Goal: Task Accomplishment & Management: Complete application form

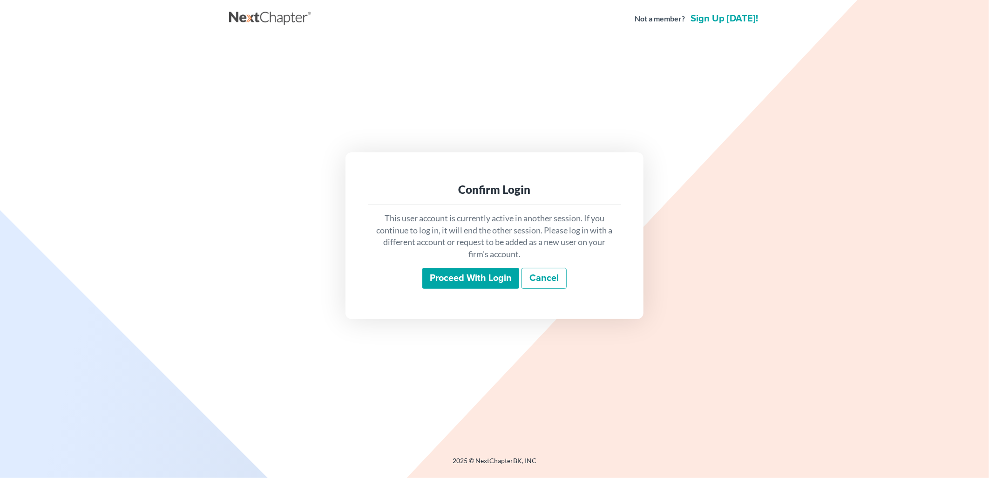
click at [495, 282] on input "Proceed with login" at bounding box center [470, 278] width 97 height 21
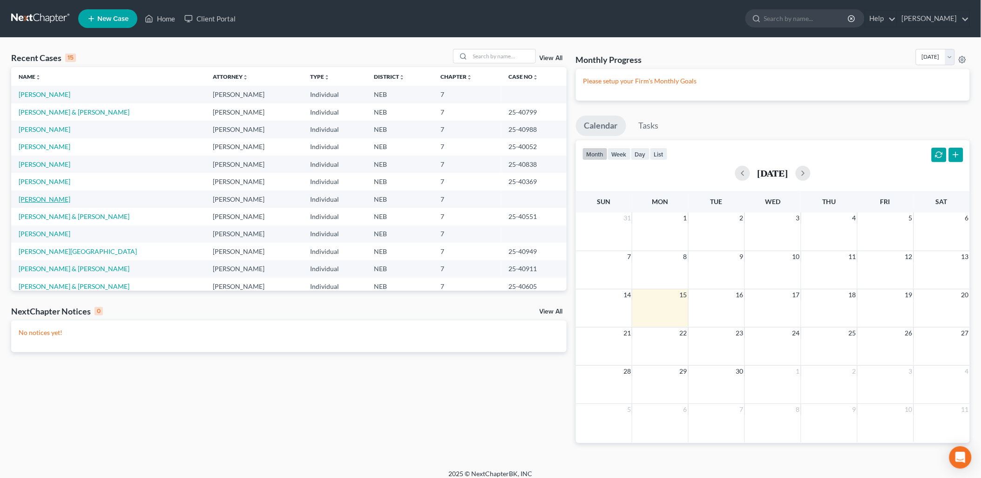
click at [50, 197] on link "[PERSON_NAME]" at bounding box center [45, 199] width 52 height 8
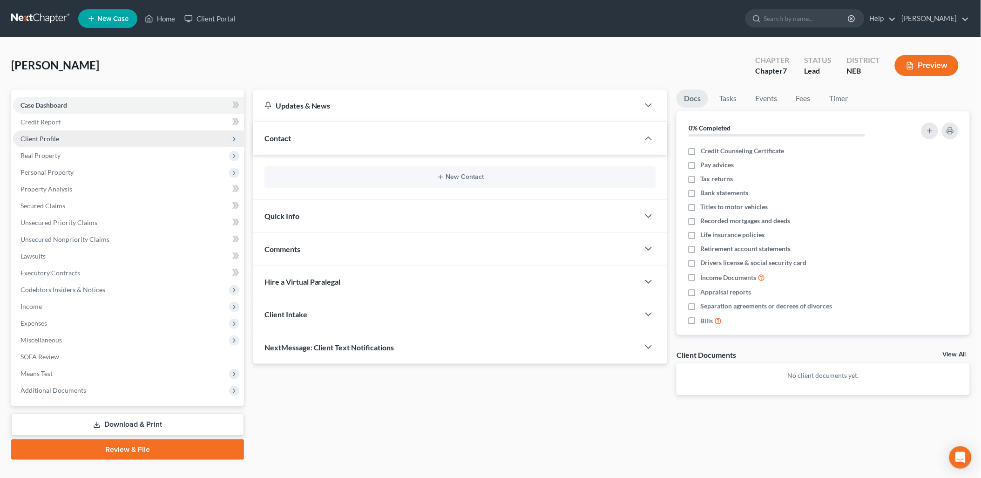
click at [34, 141] on span "Client Profile" at bounding box center [39, 139] width 39 height 8
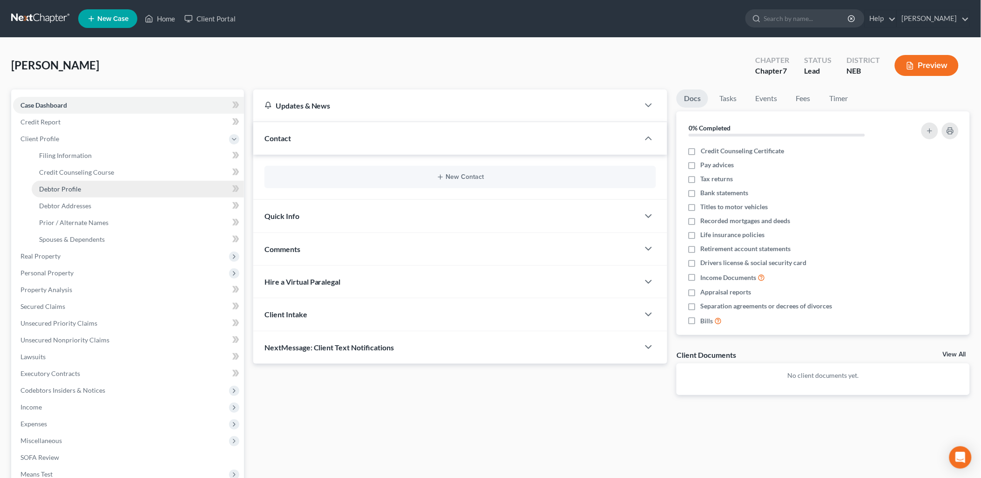
click at [62, 187] on span "Debtor Profile" at bounding box center [60, 189] width 42 height 8
select select "0"
select select "2"
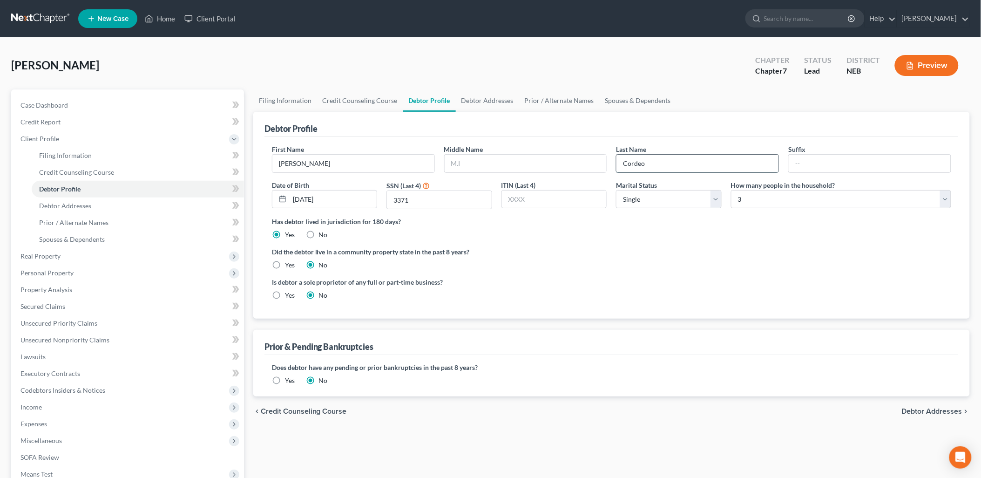
click at [643, 164] on input "Cordeo" at bounding box center [698, 164] width 162 height 18
type input "[PERSON_NAME]"
click at [117, 206] on link "Debtor Addresses" at bounding box center [138, 205] width 212 height 17
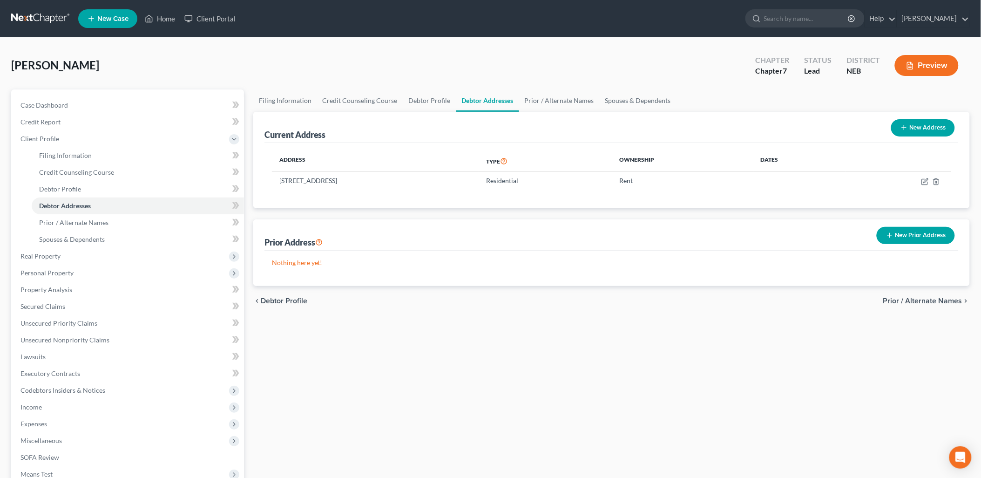
click at [691, 309] on div "chevron_left Debtor Profile Prior / Alternate Names chevron_right" at bounding box center [611, 301] width 717 height 30
click at [76, 208] on span "Debtor Addresses" at bounding box center [65, 206] width 52 height 8
click at [425, 96] on link "Debtor Profile" at bounding box center [429, 100] width 53 height 22
select select "0"
select select "2"
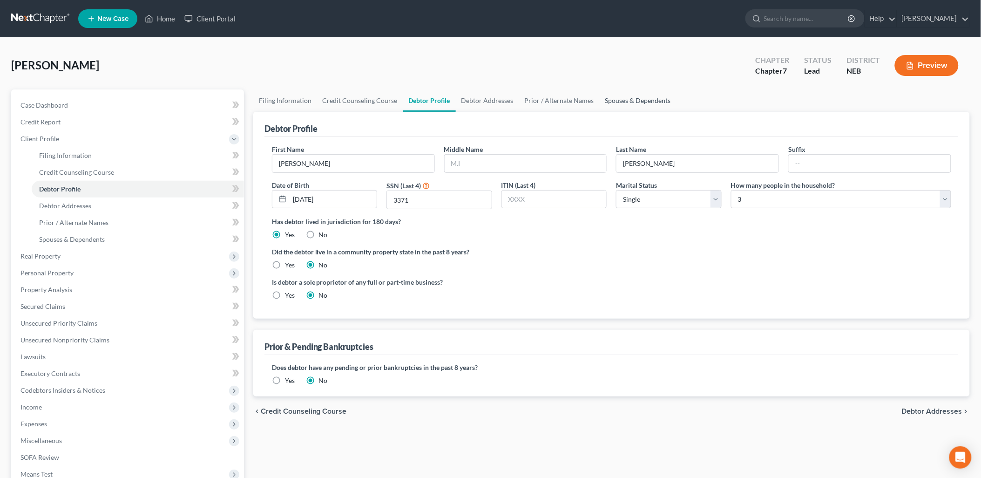
click at [629, 98] on link "Spouses & Dependents" at bounding box center [638, 100] width 77 height 22
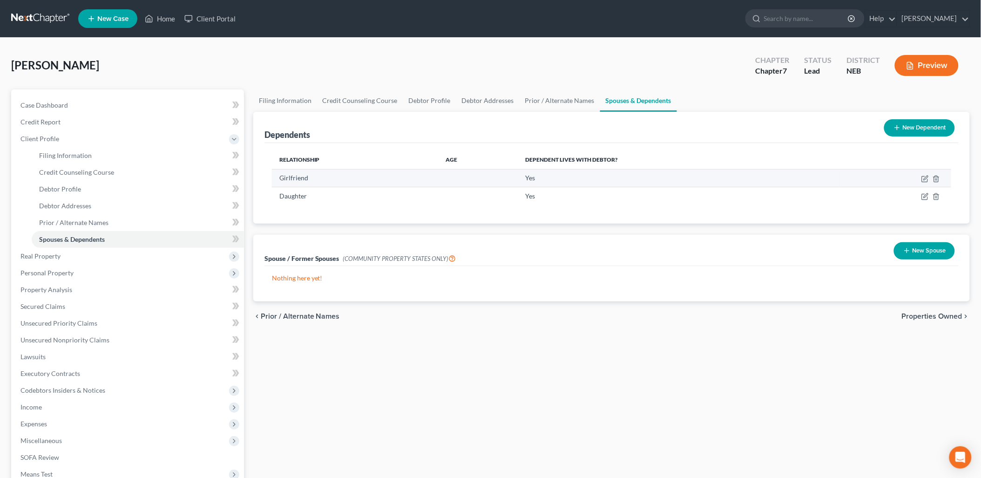
click at [939, 173] on td at bounding box center [896, 178] width 112 height 18
click at [935, 180] on icon "button" at bounding box center [936, 179] width 4 height 6
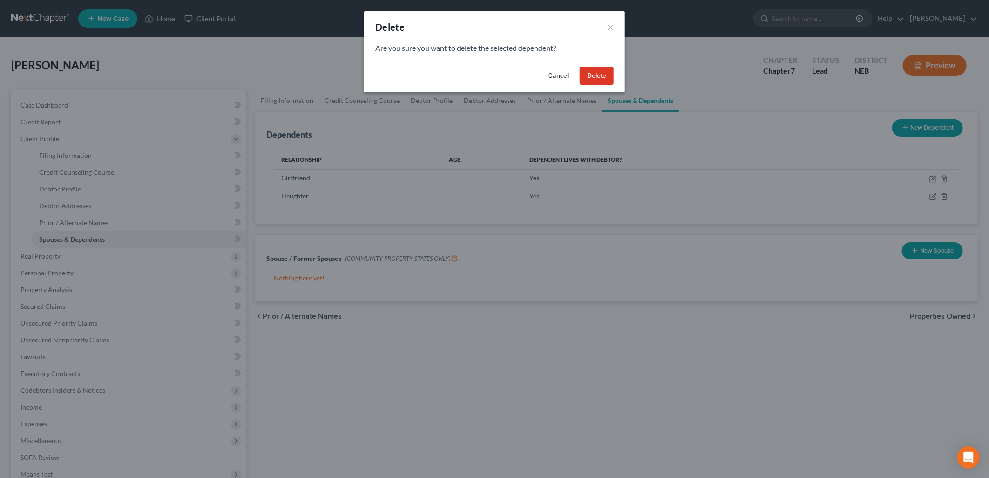
click at [610, 82] on button "Delete" at bounding box center [597, 76] width 34 height 19
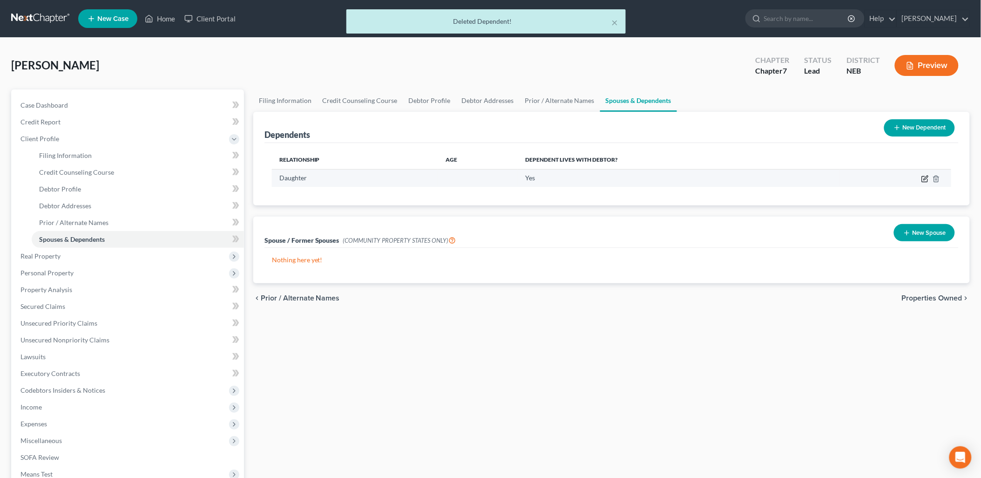
click at [924, 177] on icon "button" at bounding box center [925, 180] width 6 height 6
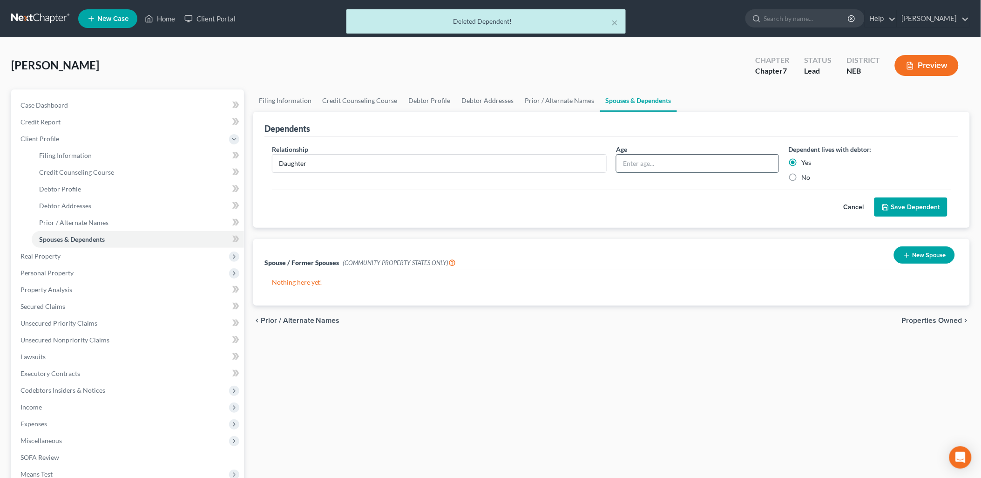
click at [673, 166] on input "text" at bounding box center [698, 164] width 162 height 18
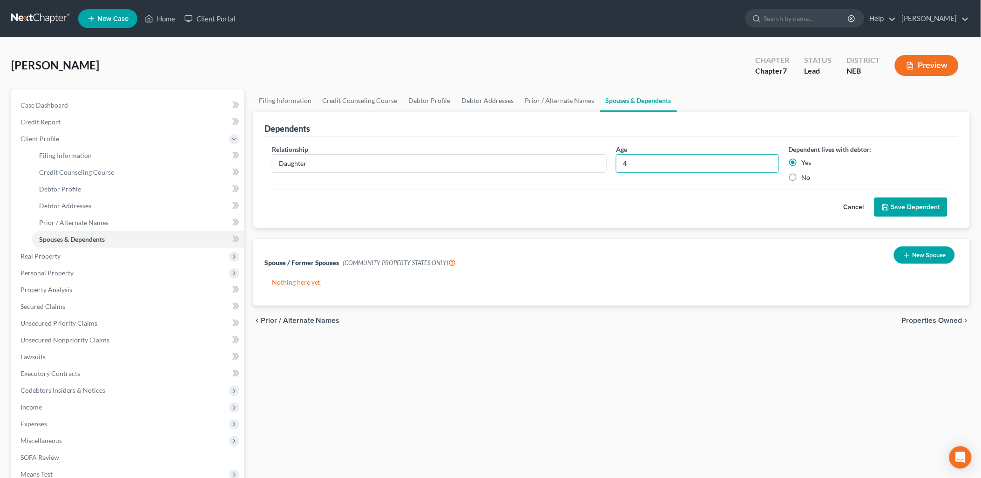
type input "4"
click at [910, 205] on button "Save Dependent" at bounding box center [911, 207] width 73 height 20
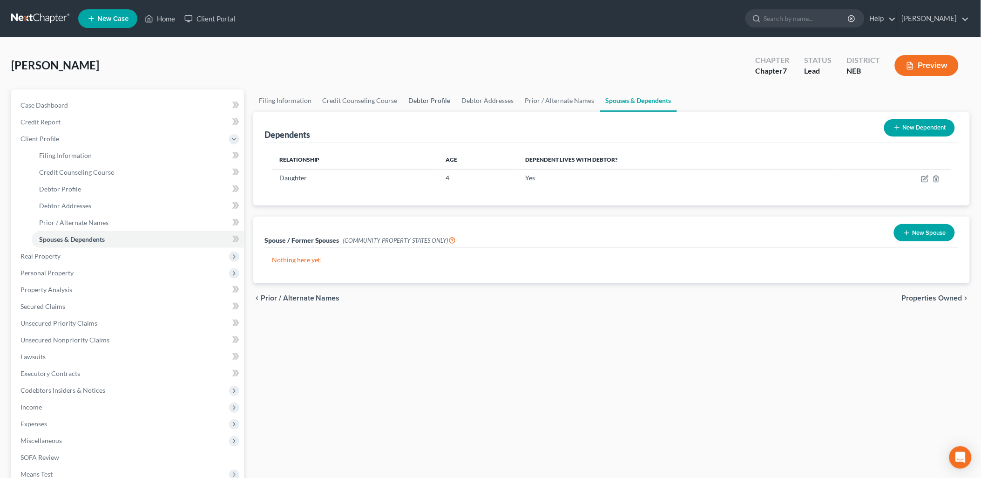
click at [429, 97] on link "Debtor Profile" at bounding box center [429, 100] width 53 height 22
select select "0"
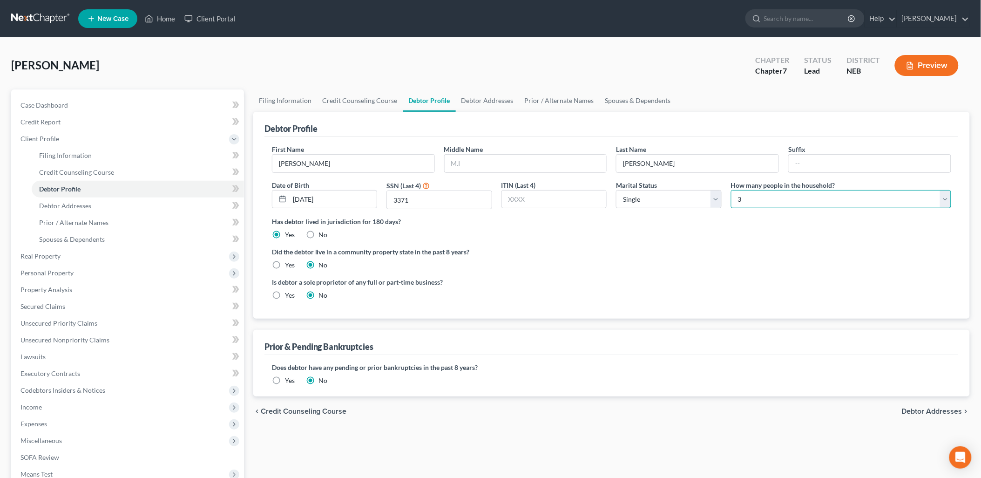
click at [743, 197] on select "Select 1 2 3 4 5 6 7 8 9 10 11 12 13 14 15 16 17 18 19 20" at bounding box center [841, 199] width 220 height 19
select select "1"
click at [731, 190] on select "Select 1 2 3 4 5 6 7 8 9 10 11 12 13 14 15 16 17 18 19 20" at bounding box center [841, 199] width 220 height 19
click at [716, 250] on label "Did the debtor live in a community property state in the past 8 years?" at bounding box center [612, 252] width 680 height 10
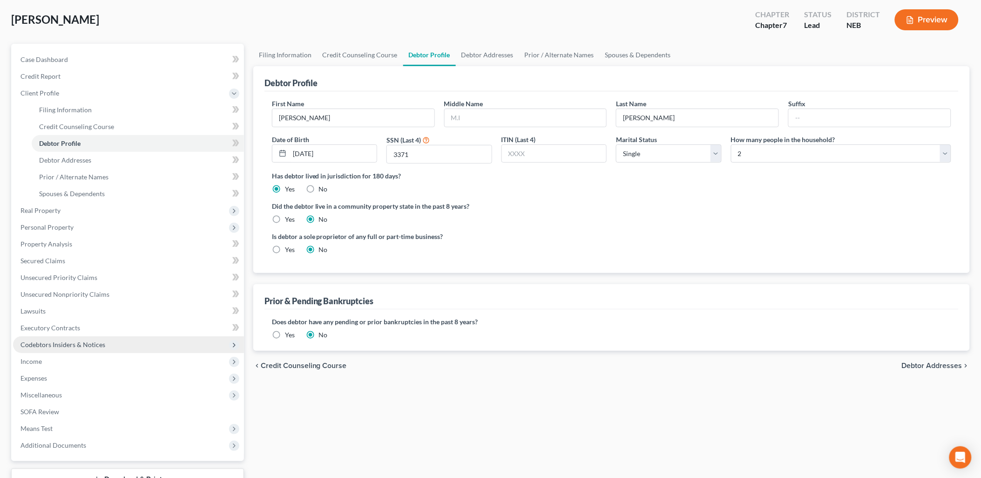
scroll to position [116, 0]
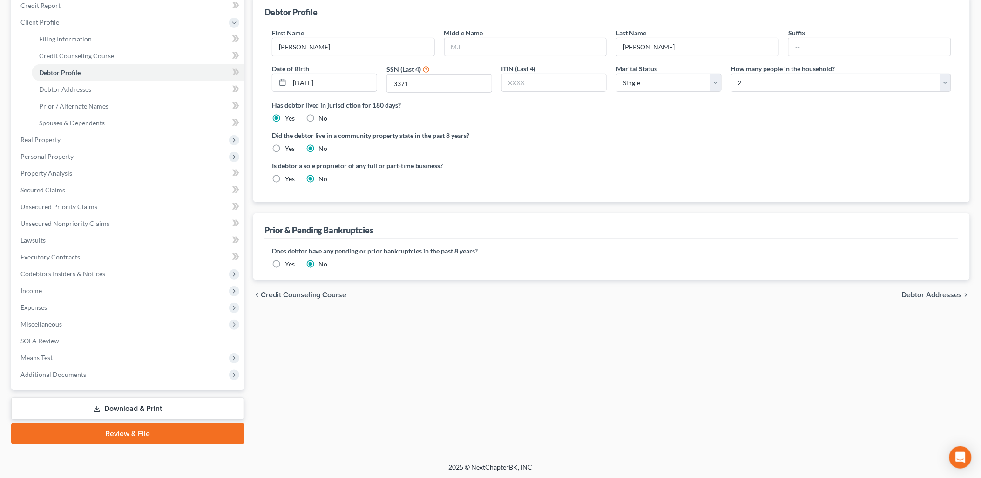
click at [131, 408] on link "Download & Print" at bounding box center [127, 409] width 233 height 22
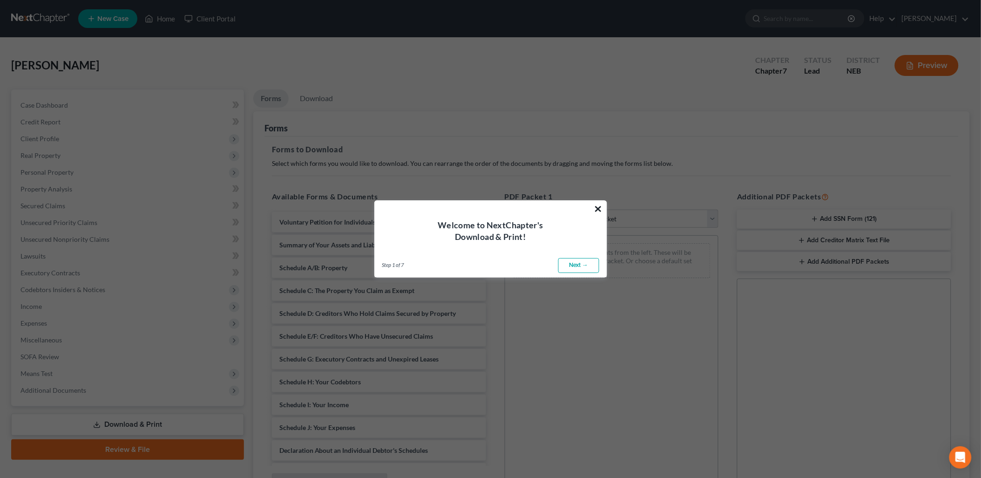
click at [598, 208] on button "×" at bounding box center [598, 208] width 9 height 15
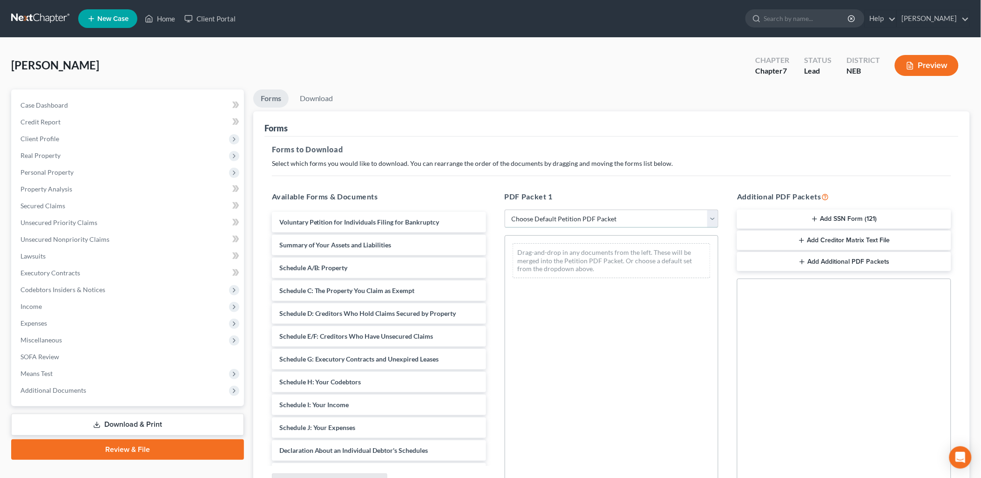
click at [609, 220] on select "Choose Default Petition PDF Packet Complete Bankruptcy Petition (all forms and …" at bounding box center [612, 219] width 214 height 19
select select "0"
click at [505, 210] on select "Choose Default Petition PDF Packet Complete Bankruptcy Petition (all forms and …" at bounding box center [612, 219] width 214 height 19
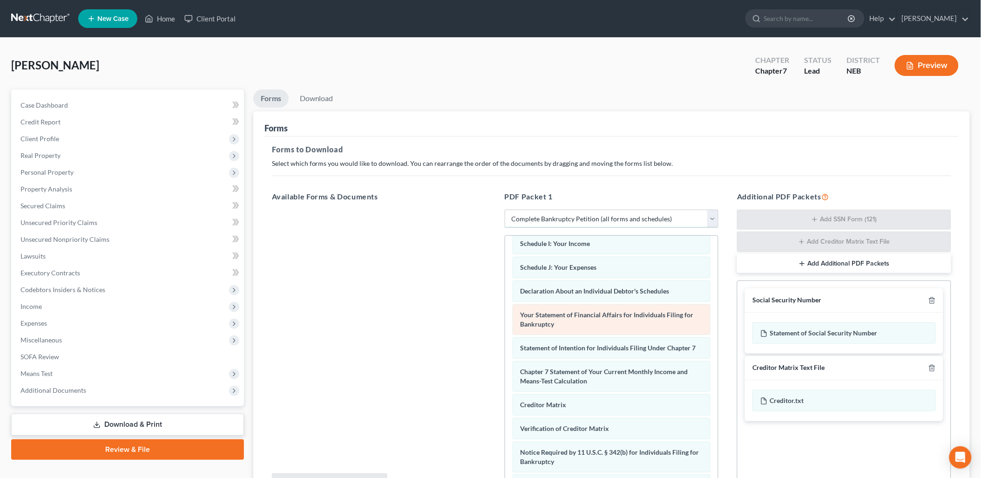
scroll to position [207, 0]
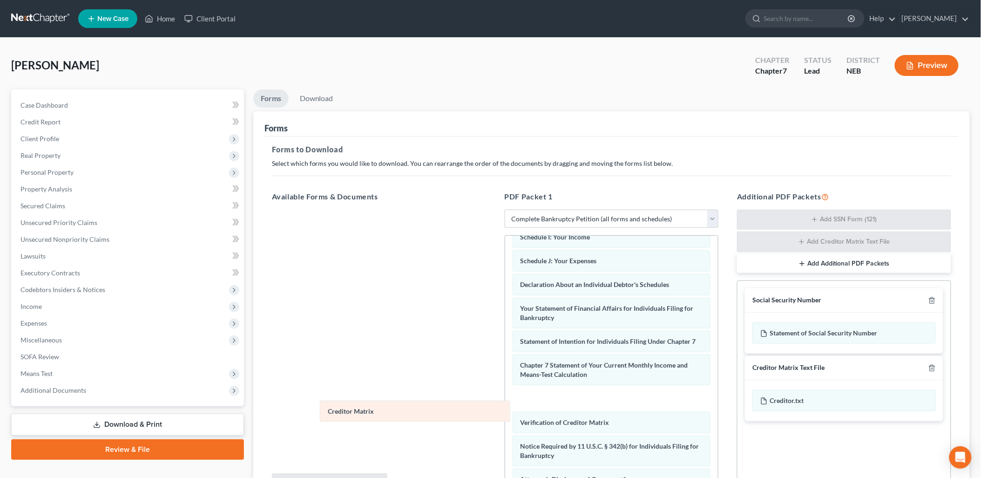
drag, startPoint x: 619, startPoint y: 417, endPoint x: 374, endPoint y: 401, distance: 244.6
click at [505, 401] on div "Creditor Matrix Voluntary Petition for Individuals Filing for Bankruptcy Summar…" at bounding box center [611, 281] width 213 height 505
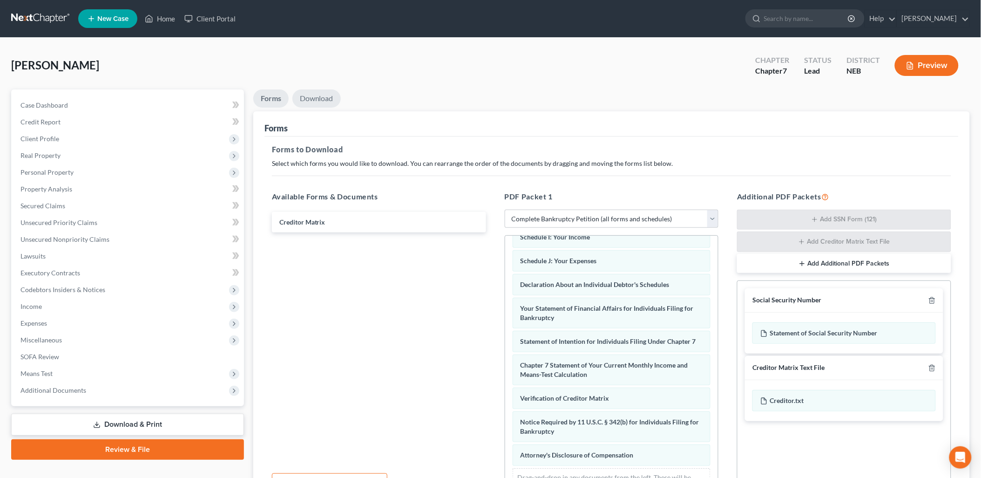
click at [320, 100] on link "Download" at bounding box center [317, 98] width 48 height 18
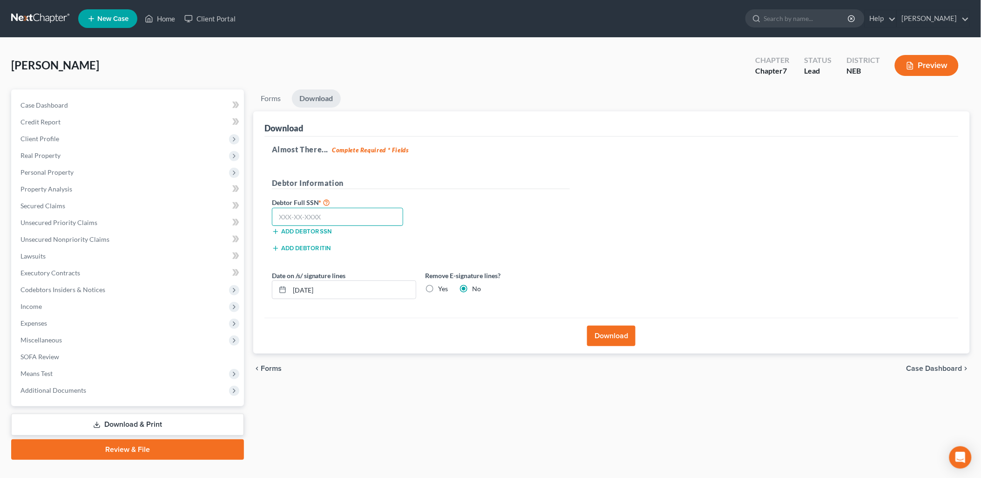
drag, startPoint x: 355, startPoint y: 220, endPoint x: 327, endPoint y: 219, distance: 28.4
click at [327, 219] on input "text" at bounding box center [338, 217] width 132 height 19
type input "605-56-3371"
drag, startPoint x: 361, startPoint y: 287, endPoint x: 101, endPoint y: 283, distance: 260.4
click at [101, 283] on div "Petition Navigation Case Dashboard Payments Invoices Payments Payments Credit R…" at bounding box center [491, 274] width 968 height 370
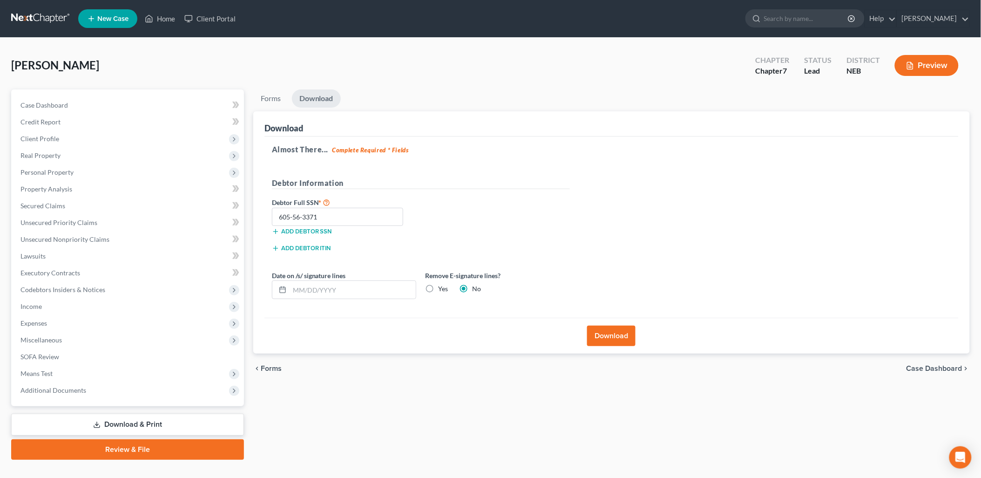
click at [439, 291] on label "Yes" at bounding box center [444, 288] width 10 height 9
click at [443, 290] on input "Yes" at bounding box center [446, 287] width 6 height 6
radio input "true"
radio input "false"
click at [617, 334] on button "Download" at bounding box center [611, 336] width 48 height 20
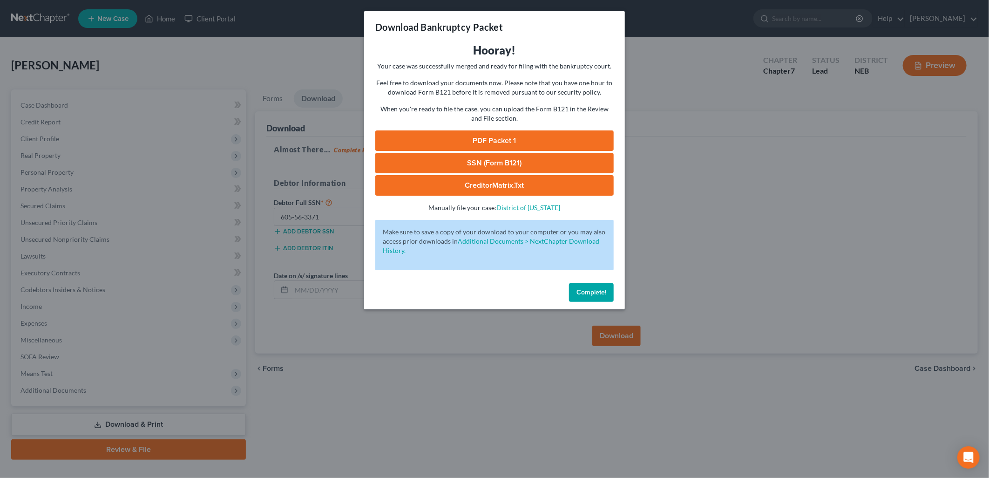
click at [528, 134] on link "PDF Packet 1" at bounding box center [494, 140] width 238 height 20
click at [485, 163] on link "SSN (Form B121)" at bounding box center [494, 163] width 238 height 20
click at [594, 184] on link "CreditorMatrix.txt" at bounding box center [494, 185] width 238 height 20
click at [590, 293] on span "Complete!" at bounding box center [592, 292] width 30 height 8
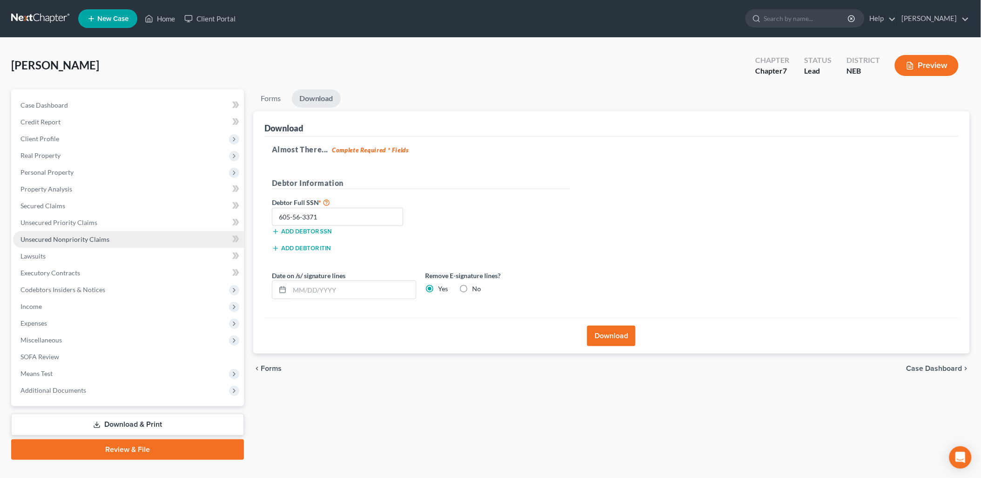
click at [58, 238] on span "Unsecured Nonpriority Claims" at bounding box center [64, 239] width 89 height 8
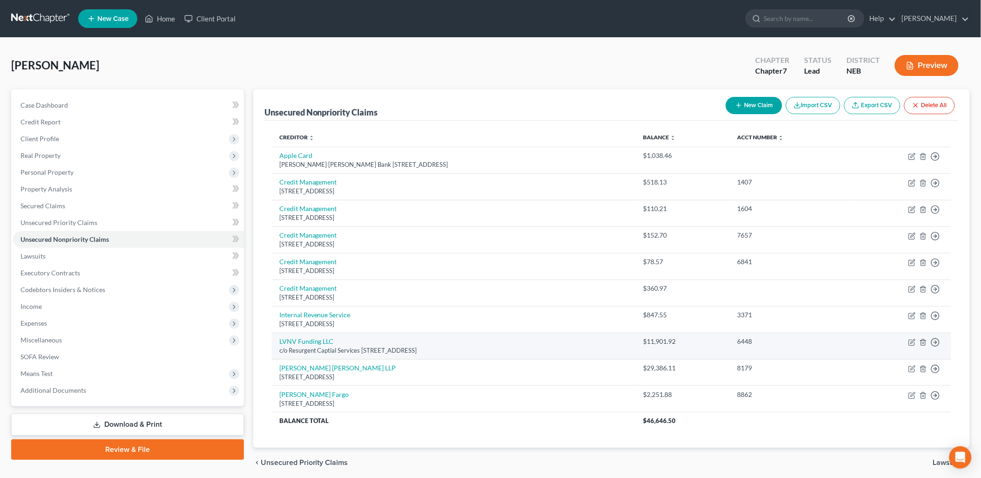
click at [401, 347] on div "c/o Resurgent Captial Services [STREET_ADDRESS]" at bounding box center [453, 350] width 349 height 9
click at [914, 345] on icon "button" at bounding box center [912, 343] width 6 height 6
select select "42"
select select "1"
select select "0"
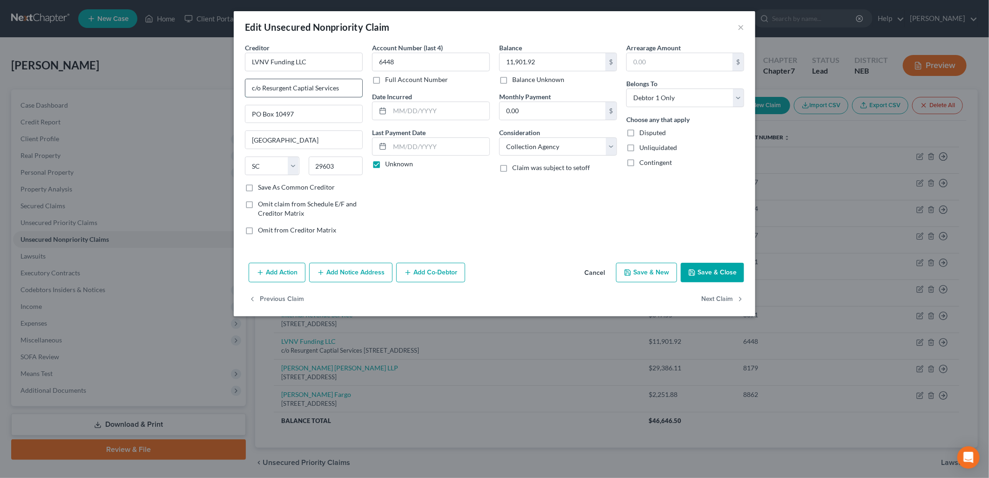
click at [309, 89] on input "c/o Resurgent Captial Services" at bounding box center [303, 88] width 117 height 18
type input "c/o Resurgent Capital Services"
click at [439, 192] on div "Account Number (last 4) 6448 Full Account Number Date Incurred Last Payment Dat…" at bounding box center [431, 142] width 127 height 199
click at [719, 273] on button "Save & Close" at bounding box center [712, 273] width 63 height 20
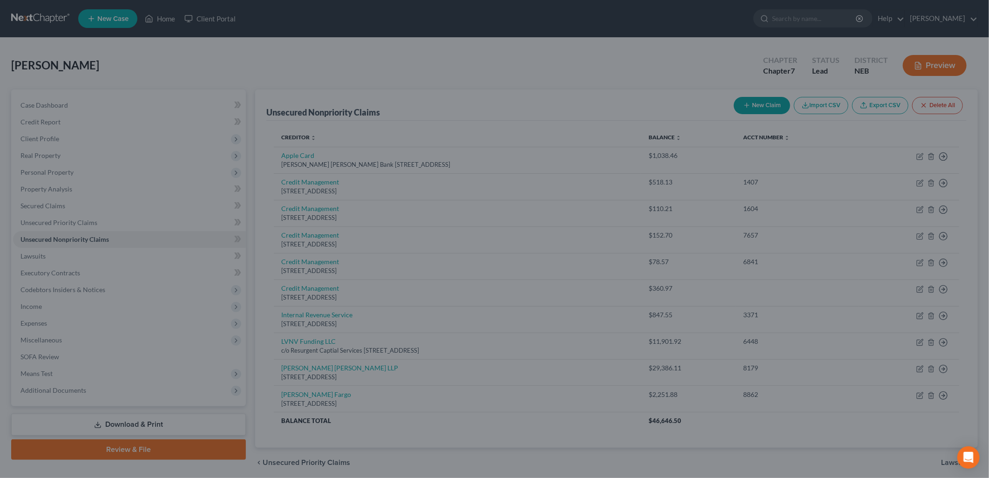
type input "0"
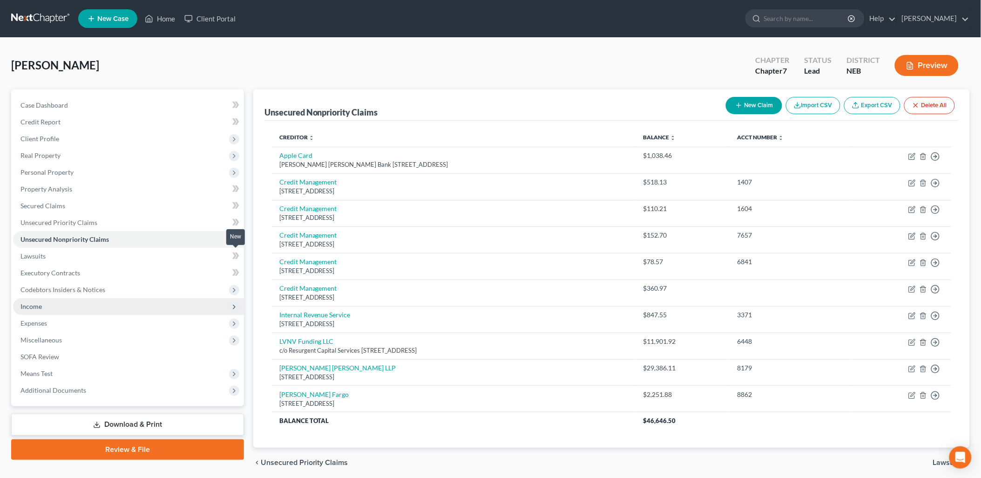
drag, startPoint x: 236, startPoint y: 287, endPoint x: 233, endPoint y: 307, distance: 20.2
drag, startPoint x: 233, startPoint y: 307, endPoint x: 202, endPoint y: 47, distance: 262.3
click at [202, 47] on div "[PERSON_NAME] Upgraded Chapter Chapter 7 Status Lead District NEB Preview Petit…" at bounding box center [490, 267] width 981 height 458
click at [510, 69] on div "[PERSON_NAME] Upgraded Chapter Chapter 7 Status Lead District NEB Preview" at bounding box center [490, 69] width 959 height 41
